Goal: Task Accomplishment & Management: Use online tool/utility

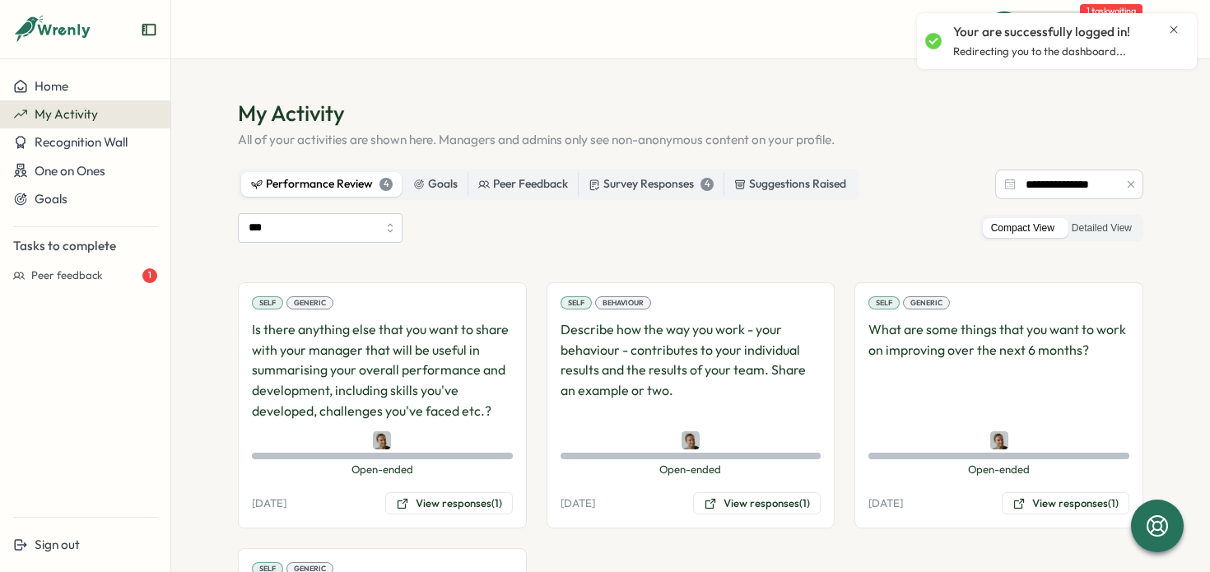
click at [334, 190] on div "Performance Review 4" at bounding box center [322, 184] width 142 height 18
click at [1045, 191] on input "**********" at bounding box center [1069, 185] width 148 height 30
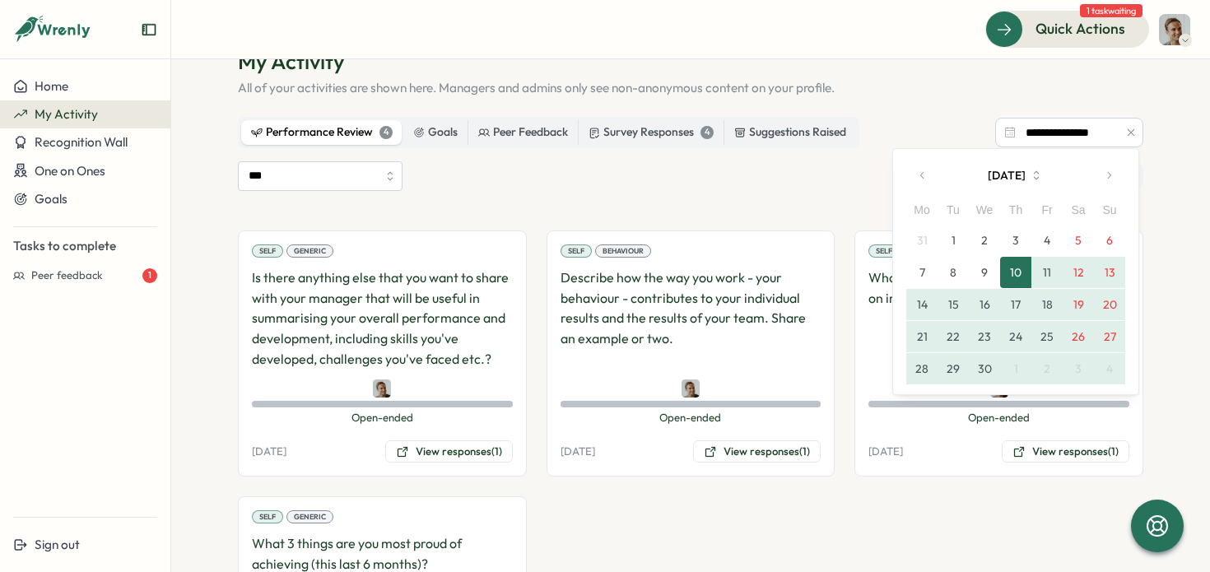
scroll to position [59, 0]
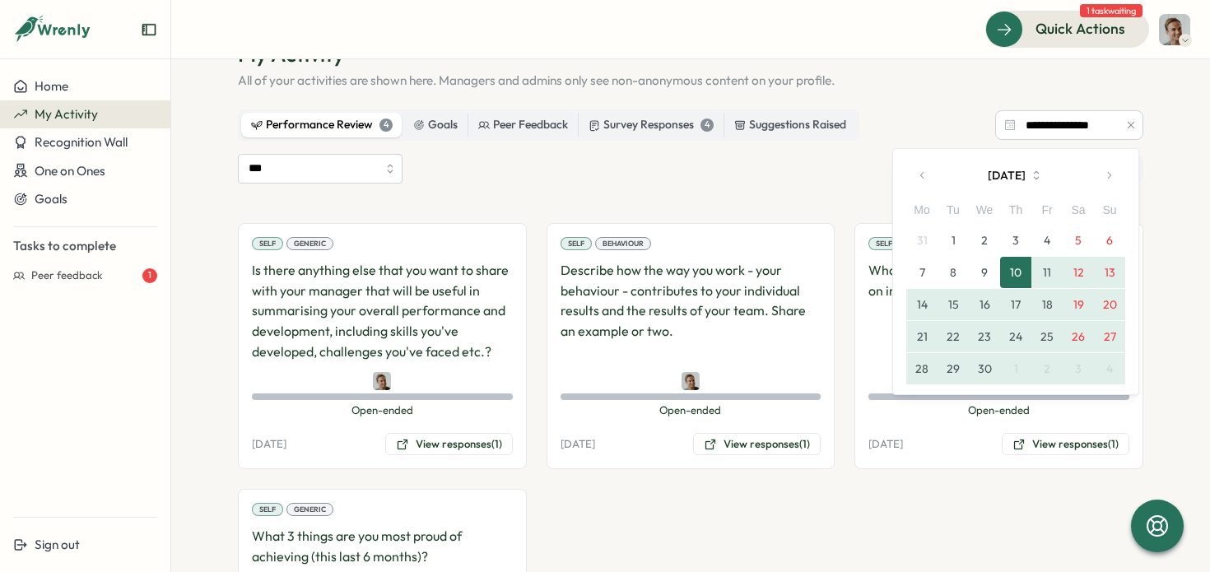
click at [924, 176] on icon "button" at bounding box center [923, 176] width 12 height 12
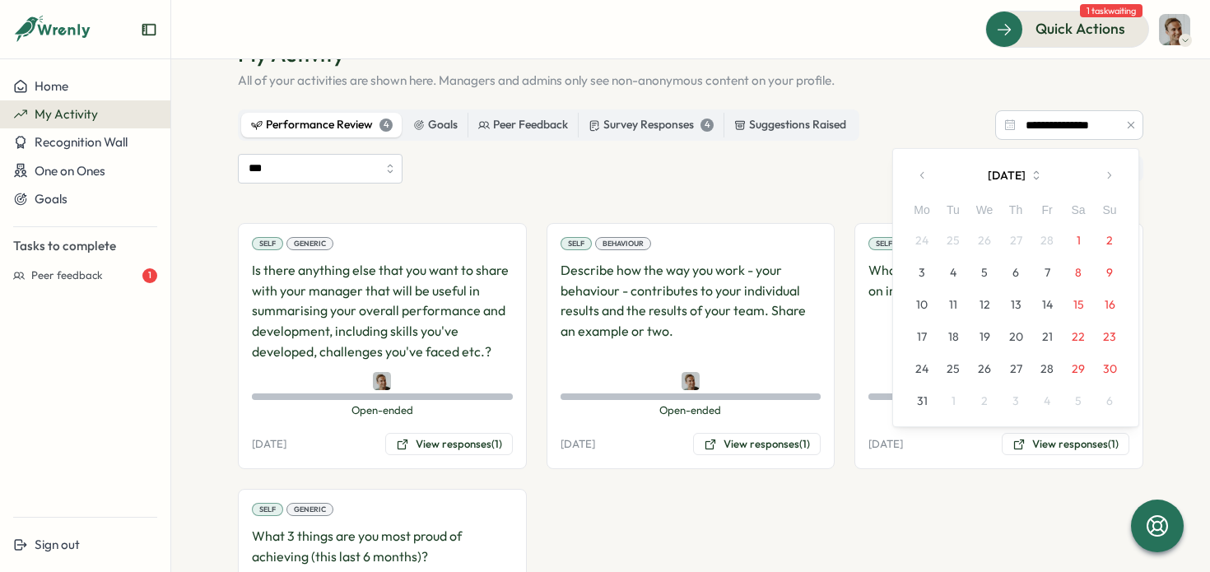
click at [1107, 173] on icon "button" at bounding box center [1109, 176] width 12 height 12
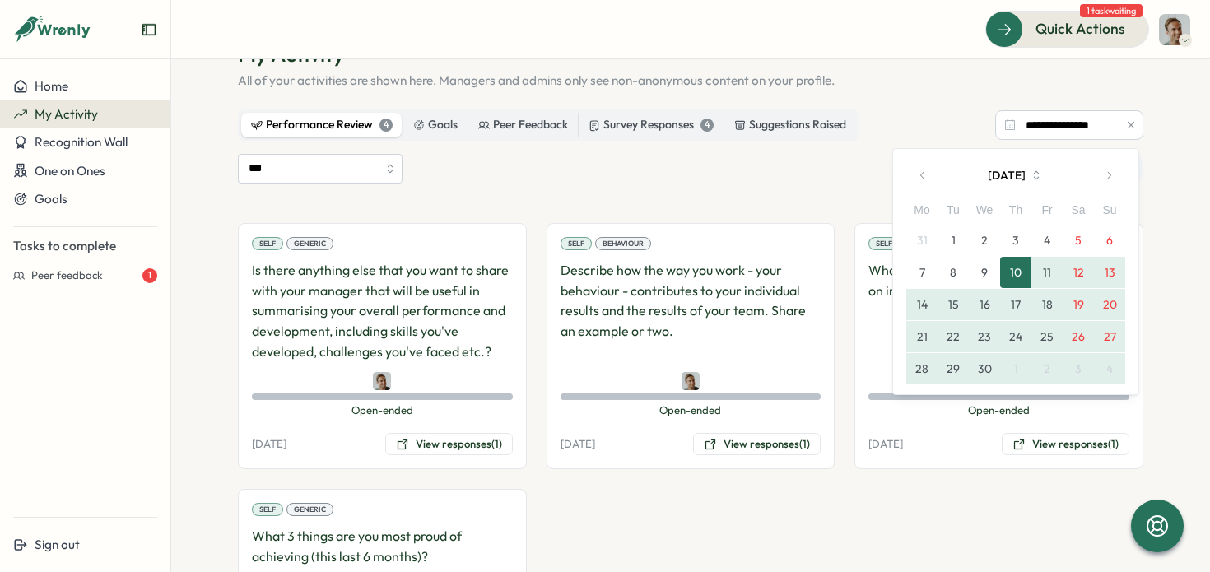
click at [952, 236] on button "1" at bounding box center [953, 240] width 31 height 31
click at [367, 165] on input "***" at bounding box center [320, 169] width 165 height 30
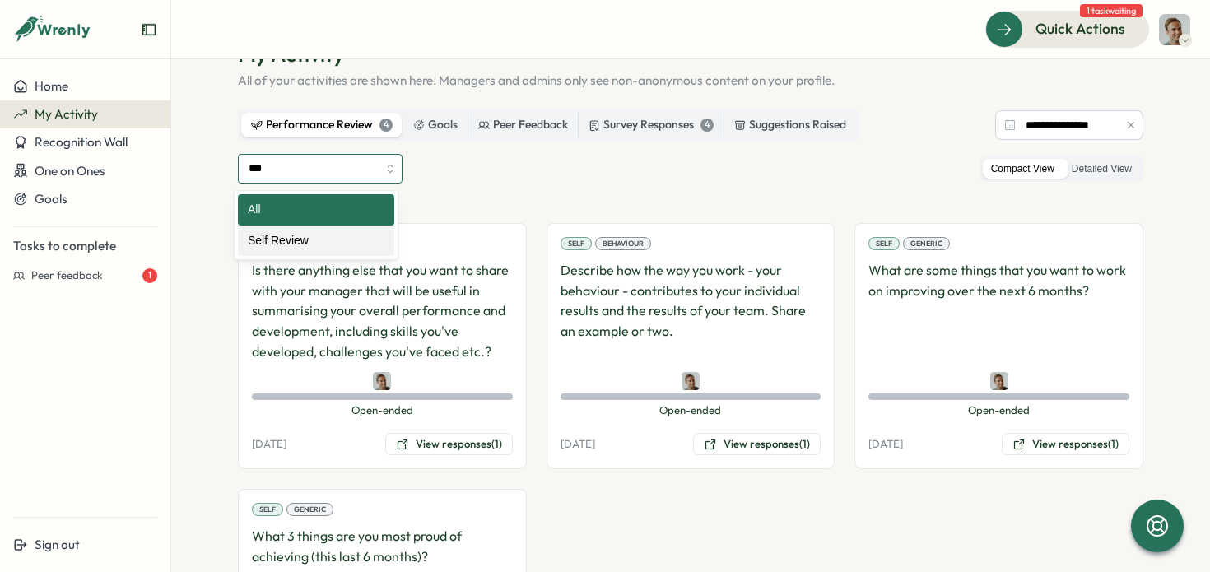
type input "**********"
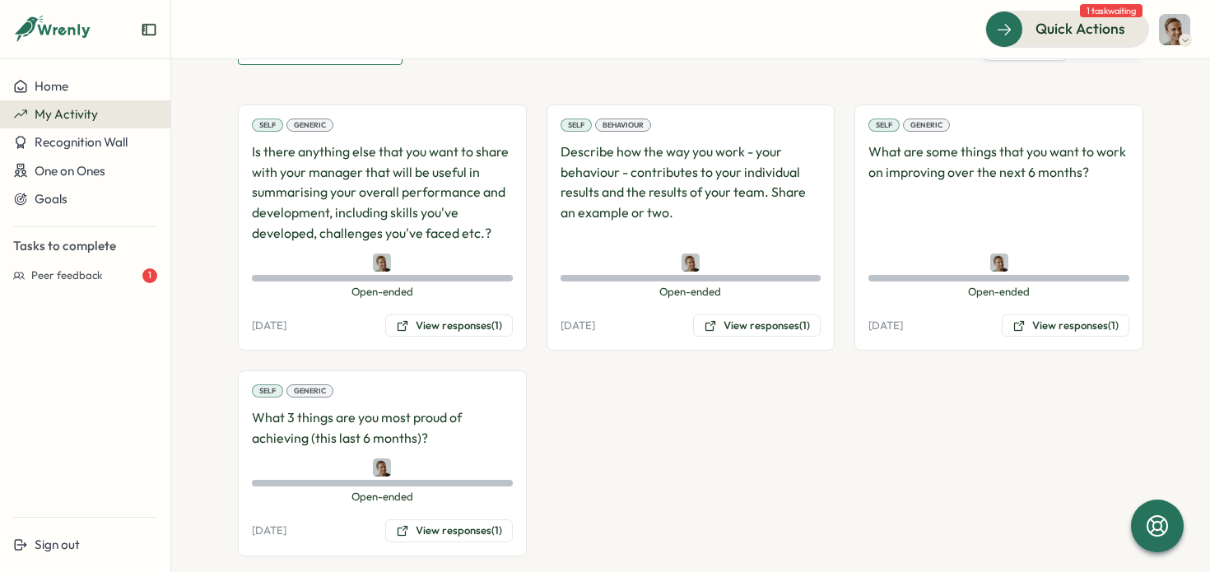
scroll to position [201, 0]
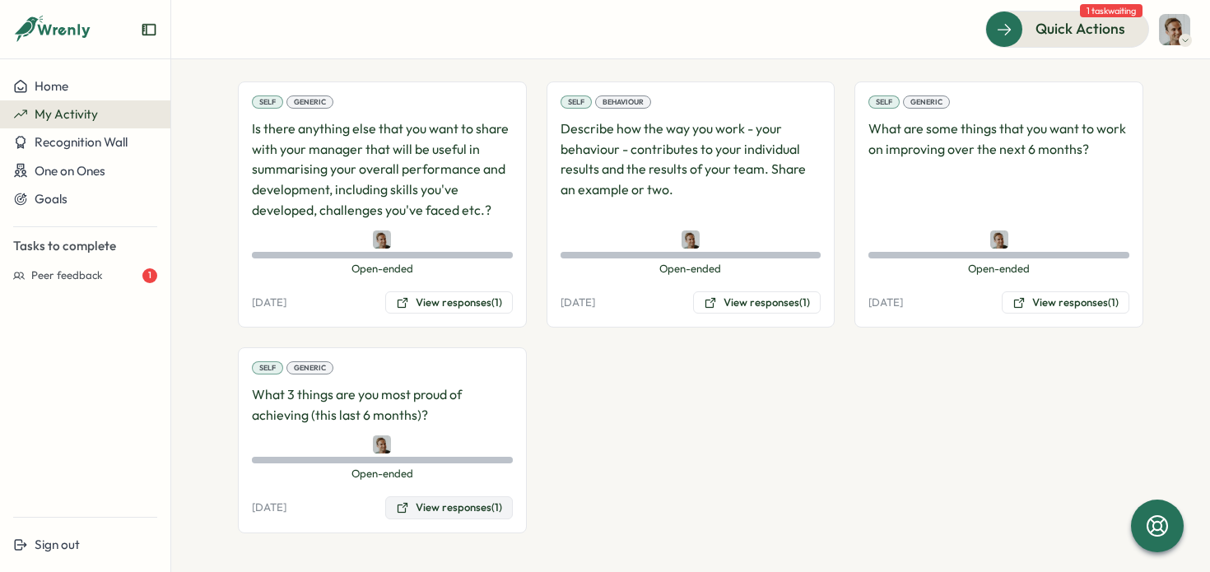
click at [426, 509] on button "View responses (1)" at bounding box center [449, 507] width 128 height 23
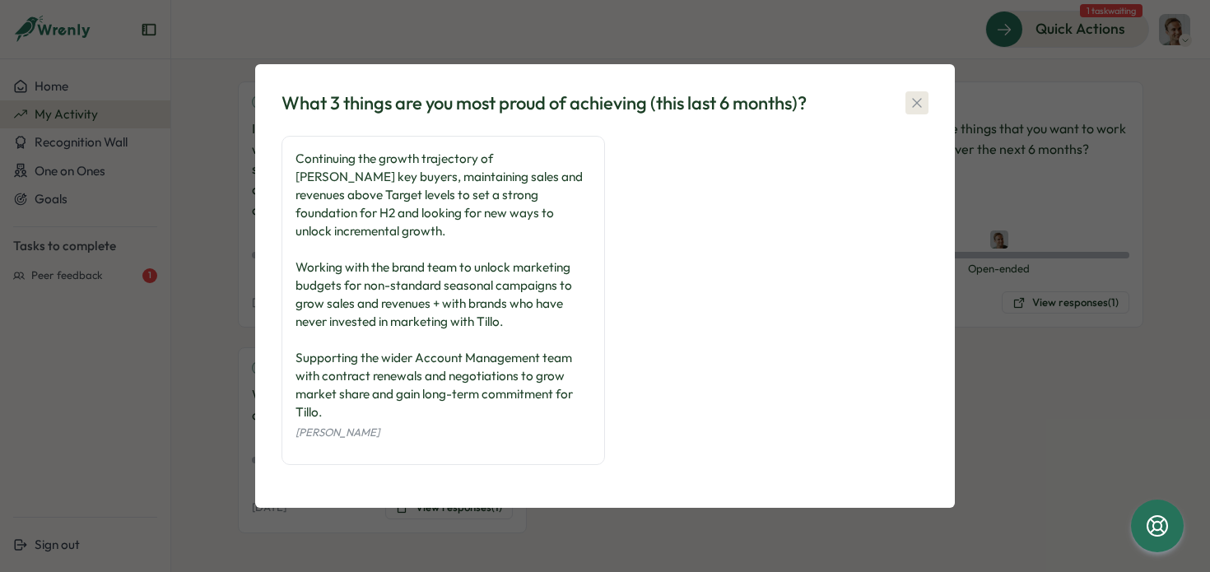
click at [916, 107] on icon "button" at bounding box center [916, 102] width 9 height 9
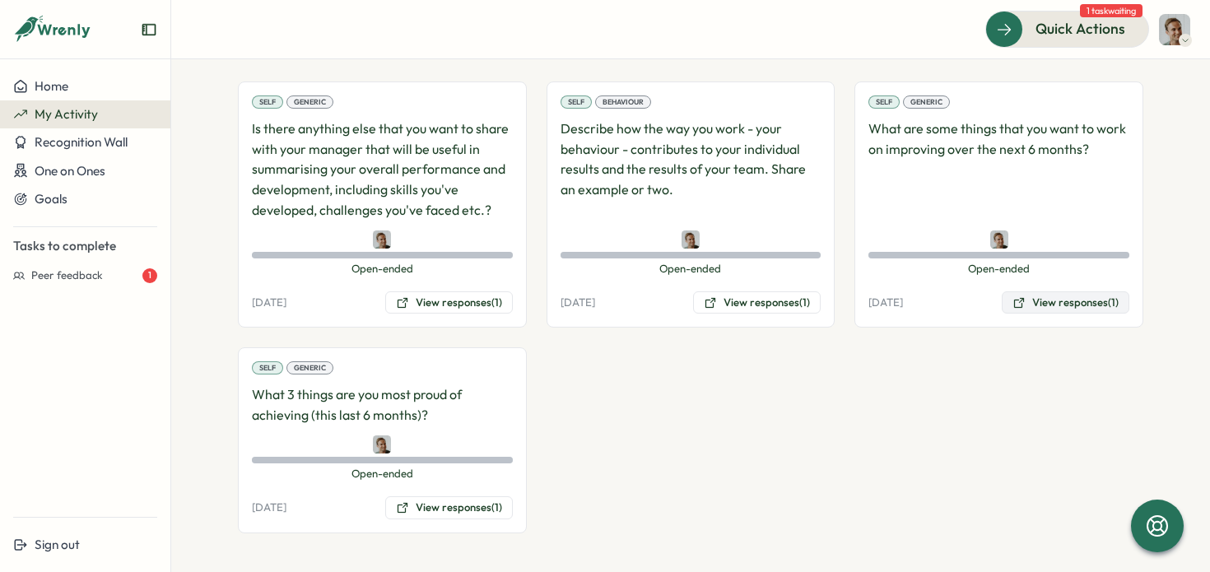
click at [1040, 306] on button "View responses (1)" at bounding box center [1066, 302] width 128 height 23
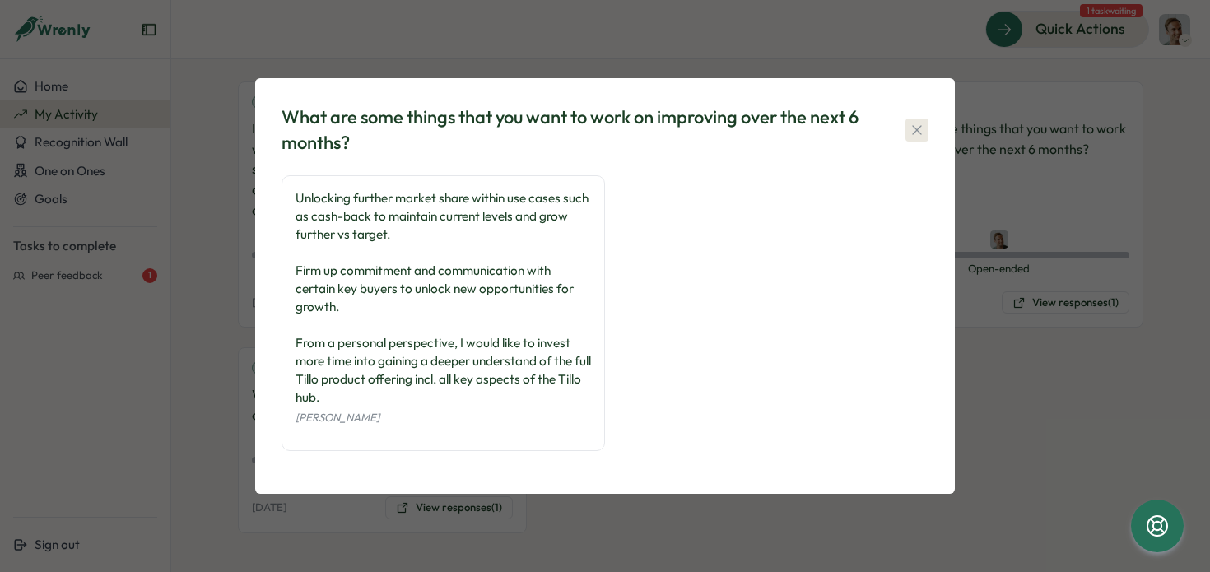
click at [917, 132] on icon "button" at bounding box center [917, 130] width 16 height 16
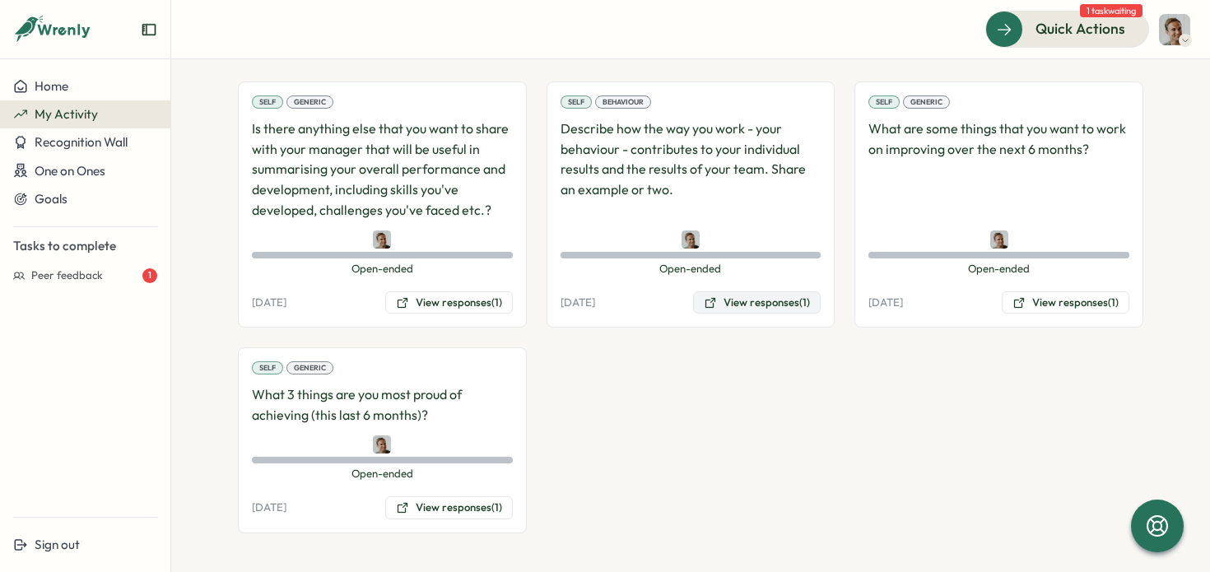
click at [763, 297] on button "View responses (1)" at bounding box center [757, 302] width 128 height 23
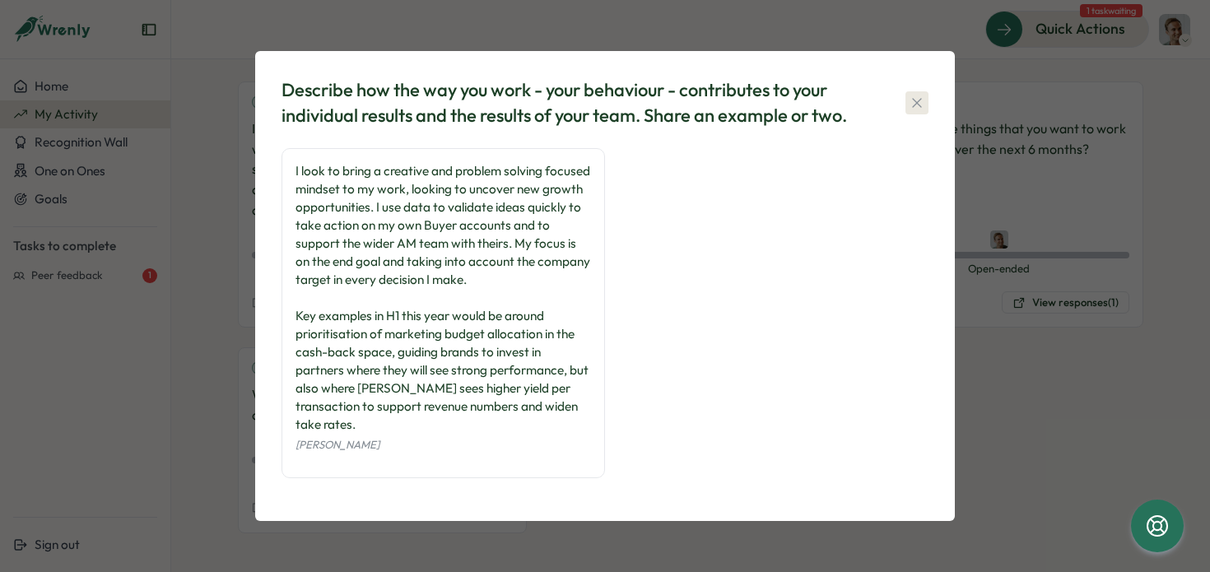
click at [913, 111] on icon "button" at bounding box center [917, 103] width 16 height 16
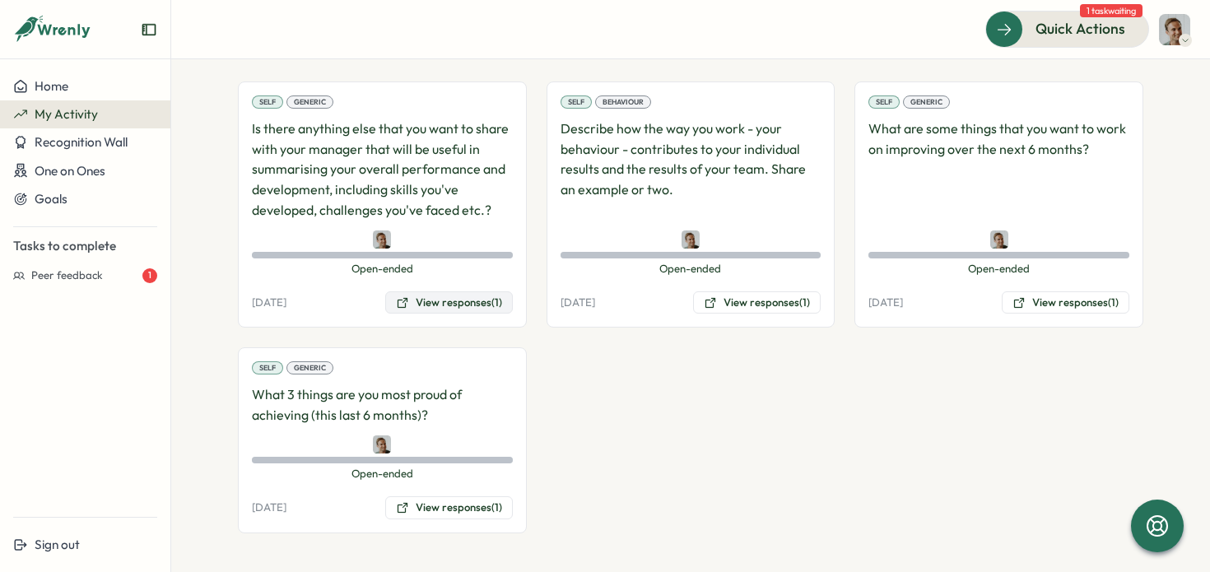
click at [446, 305] on button "View responses (1)" at bounding box center [449, 302] width 128 height 23
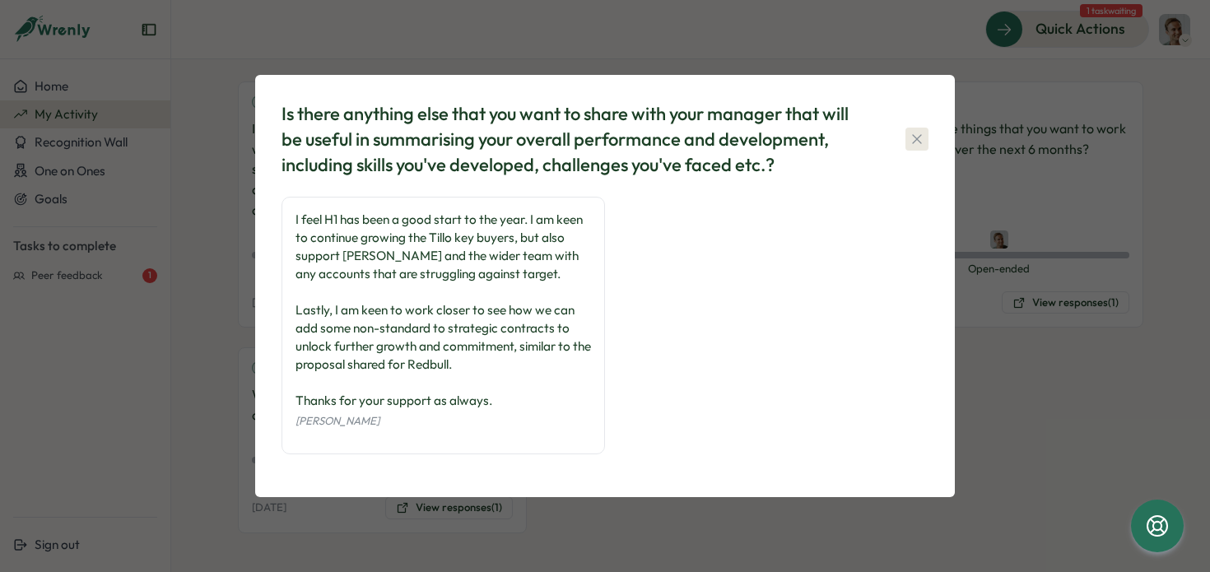
click at [914, 136] on icon "button" at bounding box center [916, 138] width 9 height 9
